Goal: Information Seeking & Learning: Learn about a topic

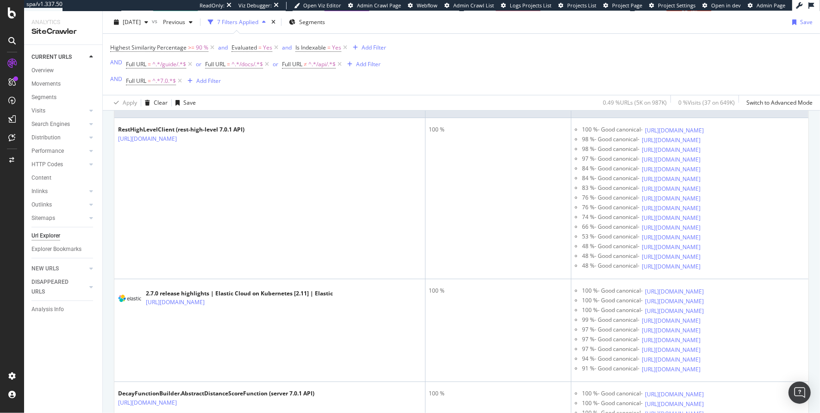
scroll to position [148, 0]
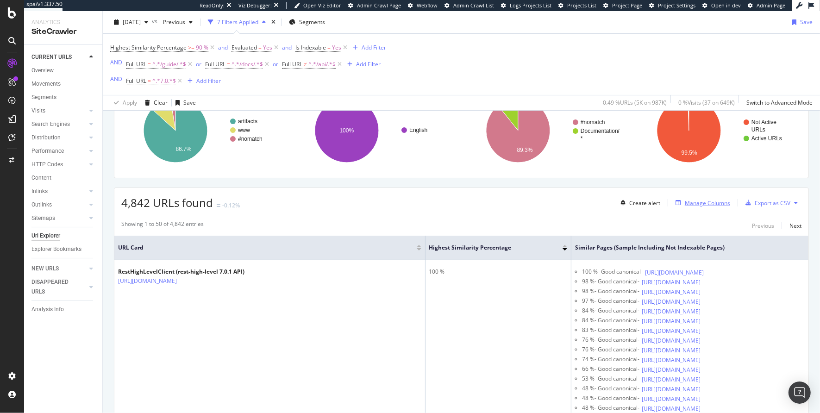
click at [701, 203] on div "Manage Columns" at bounding box center [706, 203] width 45 height 8
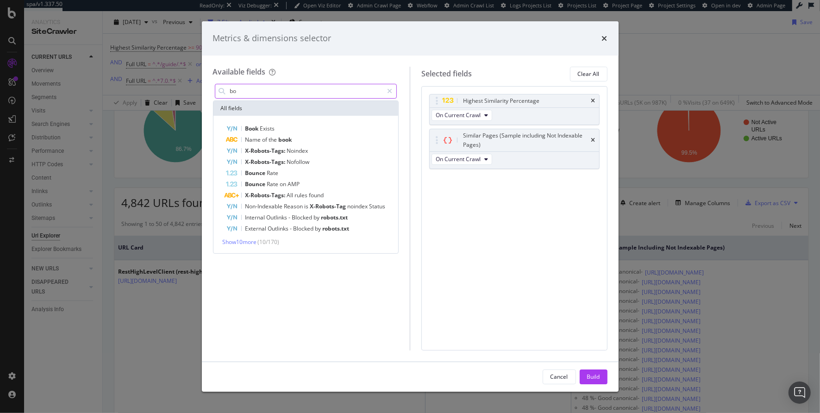
type input "b"
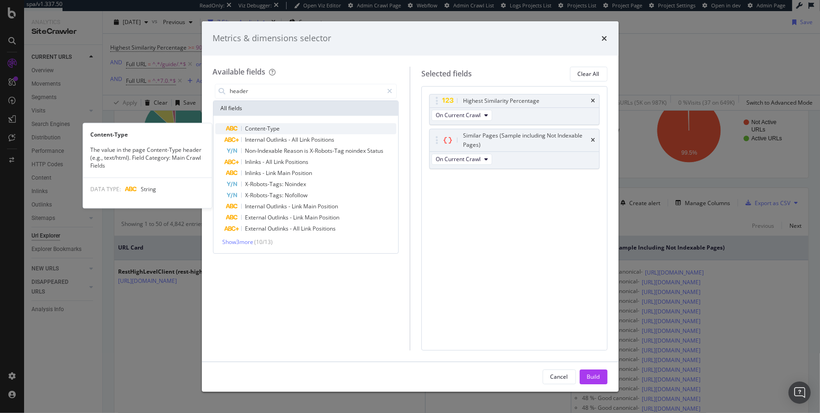
type input "header"
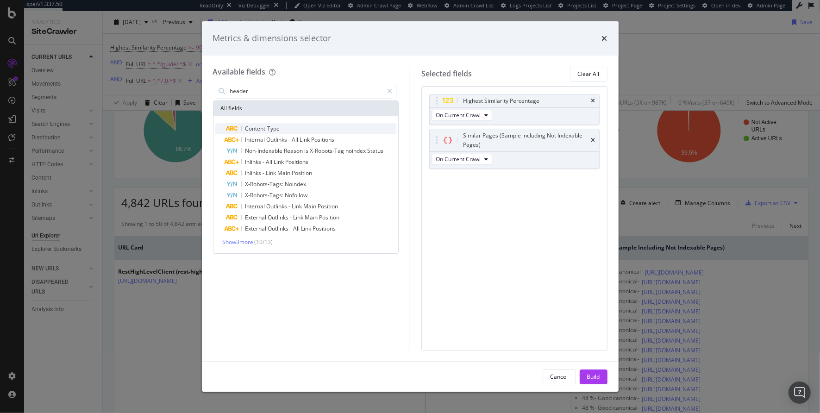
click at [258, 127] on span "Content-Type" at bounding box center [262, 128] width 35 height 8
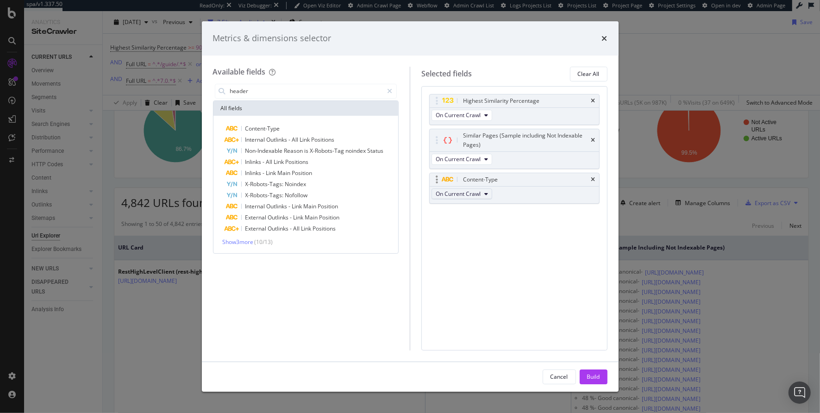
click at [462, 192] on span "On Current Crawl" at bounding box center [457, 194] width 45 height 8
click at [592, 377] on div "Build" at bounding box center [593, 377] width 13 height 8
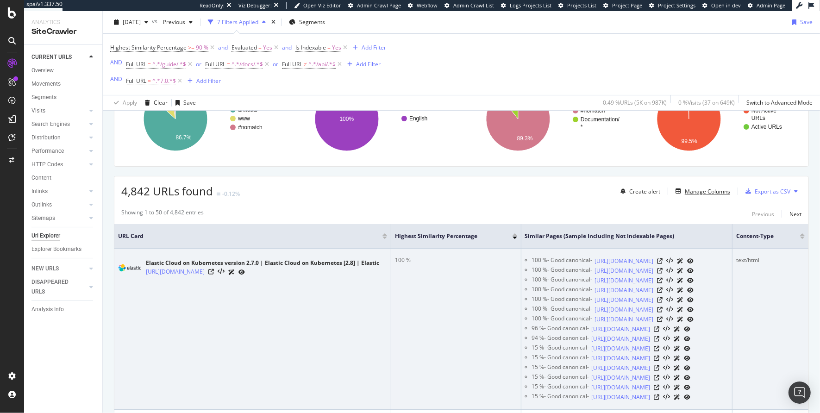
scroll to position [133, 0]
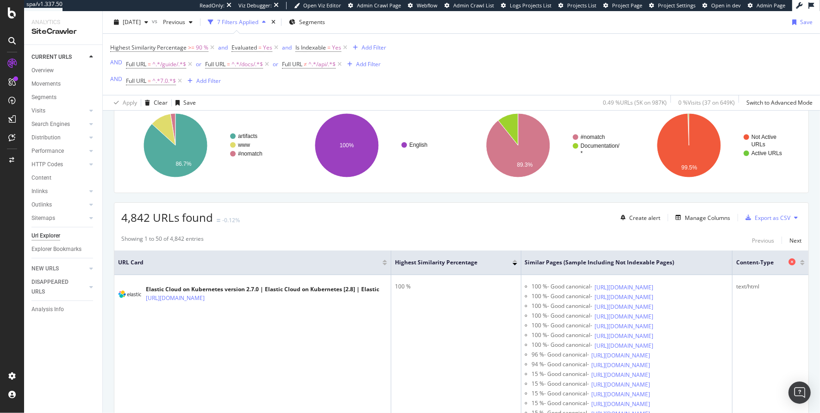
click at [788, 259] on icon at bounding box center [791, 261] width 7 height 7
click at [707, 215] on div "Manage Columns" at bounding box center [706, 218] width 45 height 8
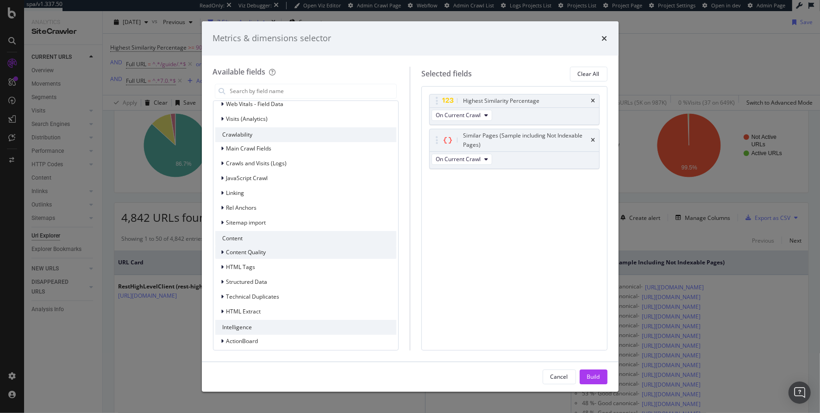
scroll to position [106, 0]
click at [224, 248] on icon "modal" at bounding box center [222, 248] width 3 height 6
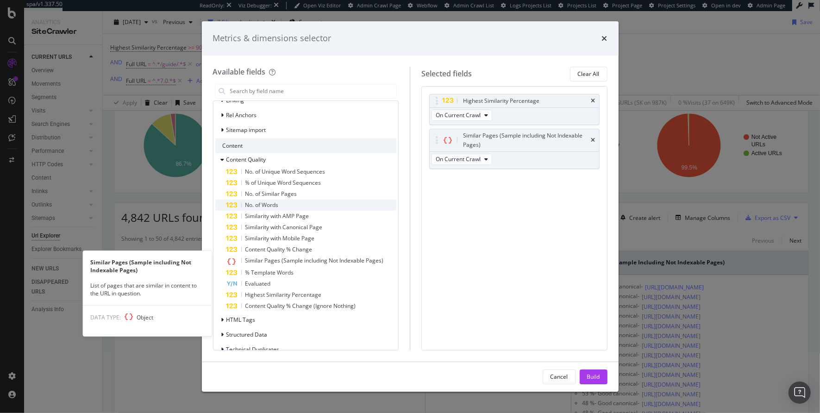
scroll to position [205, 0]
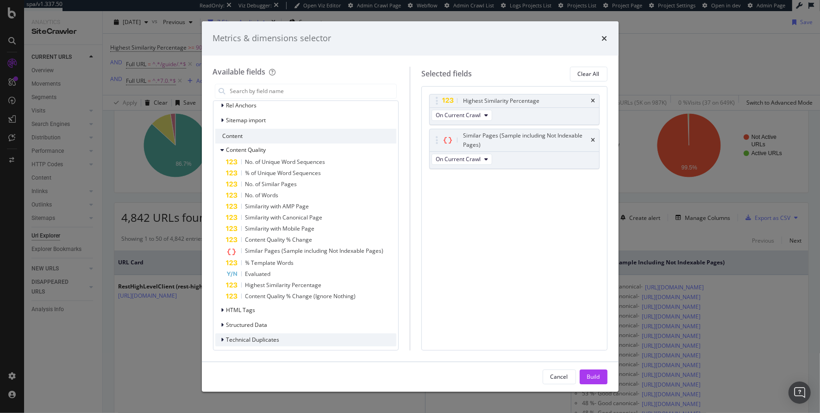
click at [221, 342] on div "modal" at bounding box center [224, 339] width 6 height 9
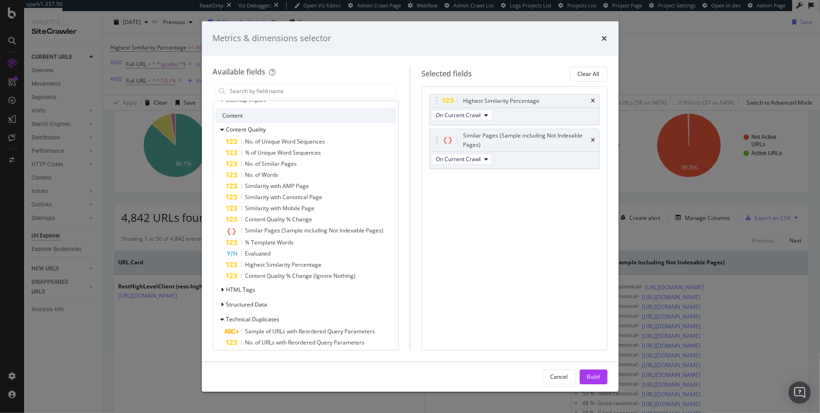
scroll to position [274, 0]
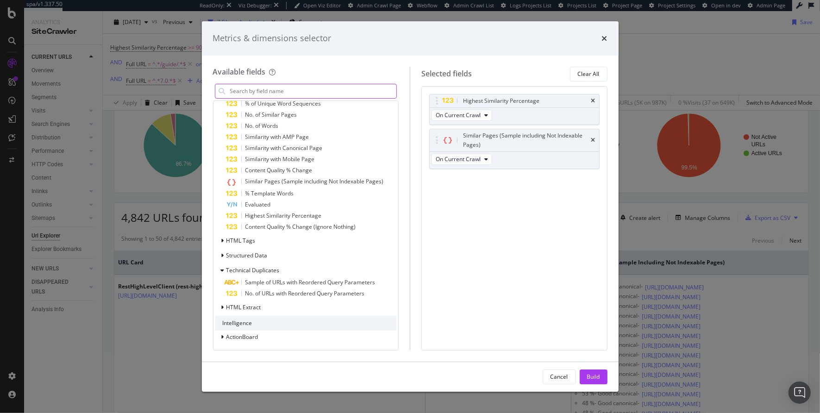
click at [275, 93] on input "modal" at bounding box center [313, 91] width 168 height 14
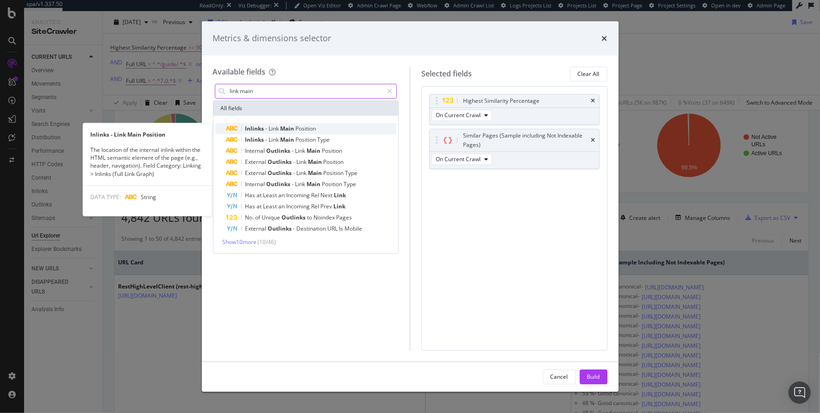
type input "link main"
click at [286, 130] on span "Main" at bounding box center [287, 128] width 15 height 8
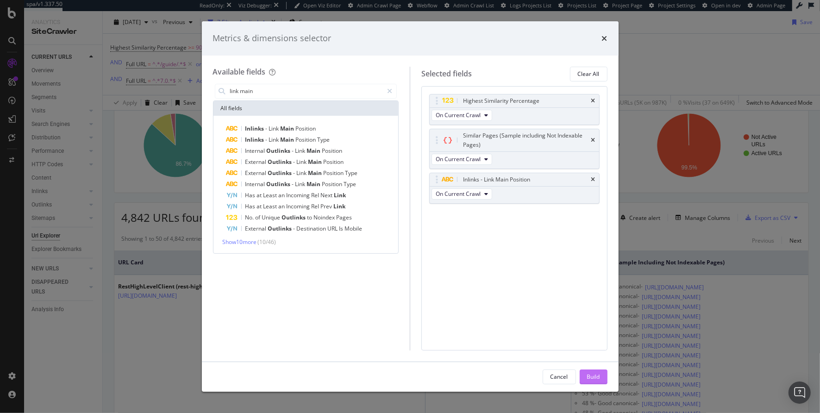
click at [594, 371] on div "Build" at bounding box center [593, 377] width 13 height 14
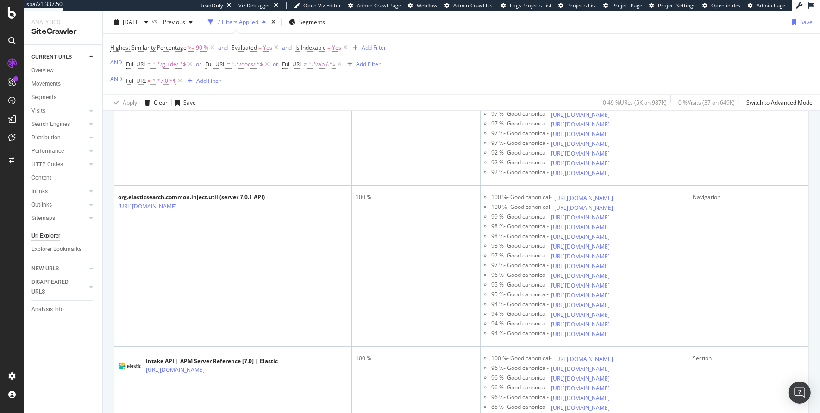
scroll to position [1349, 0]
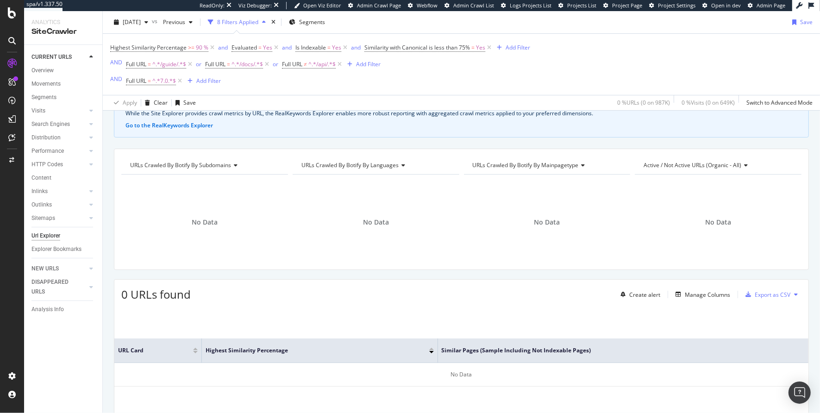
scroll to position [81, 0]
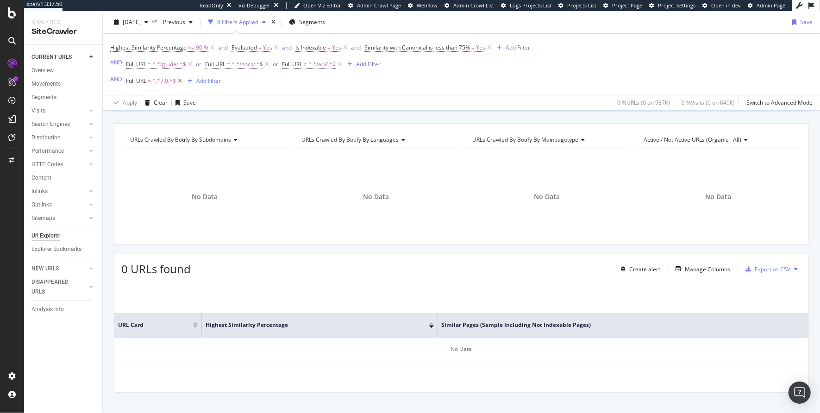
click at [180, 80] on icon at bounding box center [180, 80] width 8 height 9
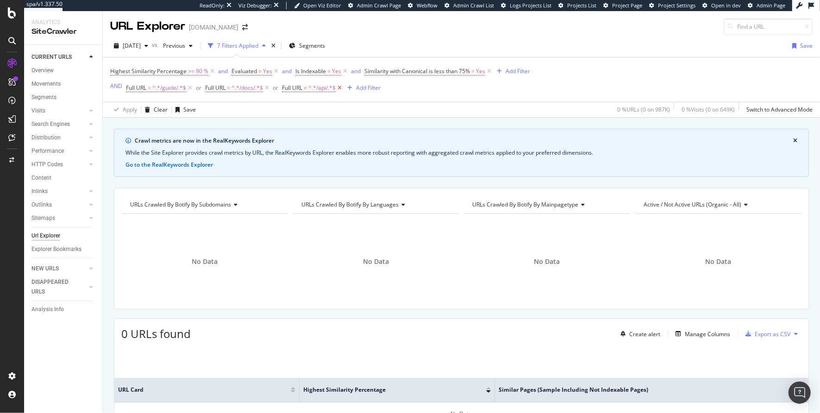
click at [340, 87] on icon at bounding box center [339, 87] width 8 height 9
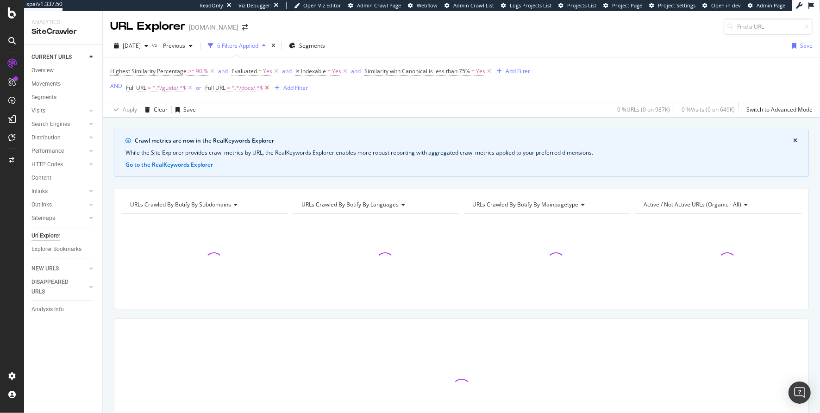
click at [269, 87] on icon at bounding box center [267, 87] width 8 height 9
click at [190, 87] on icon at bounding box center [190, 87] width 8 height 9
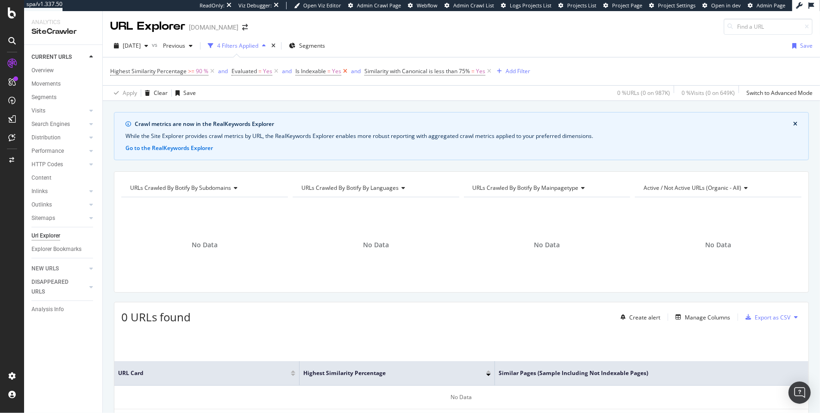
click at [346, 71] on icon at bounding box center [345, 71] width 8 height 9
click at [420, 70] on icon at bounding box center [420, 71] width 8 height 9
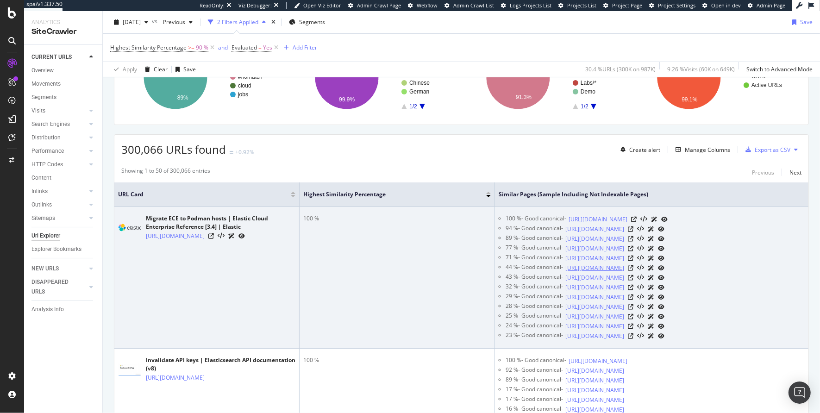
scroll to position [165, 0]
